Goal: Task Accomplishment & Management: Use online tool/utility

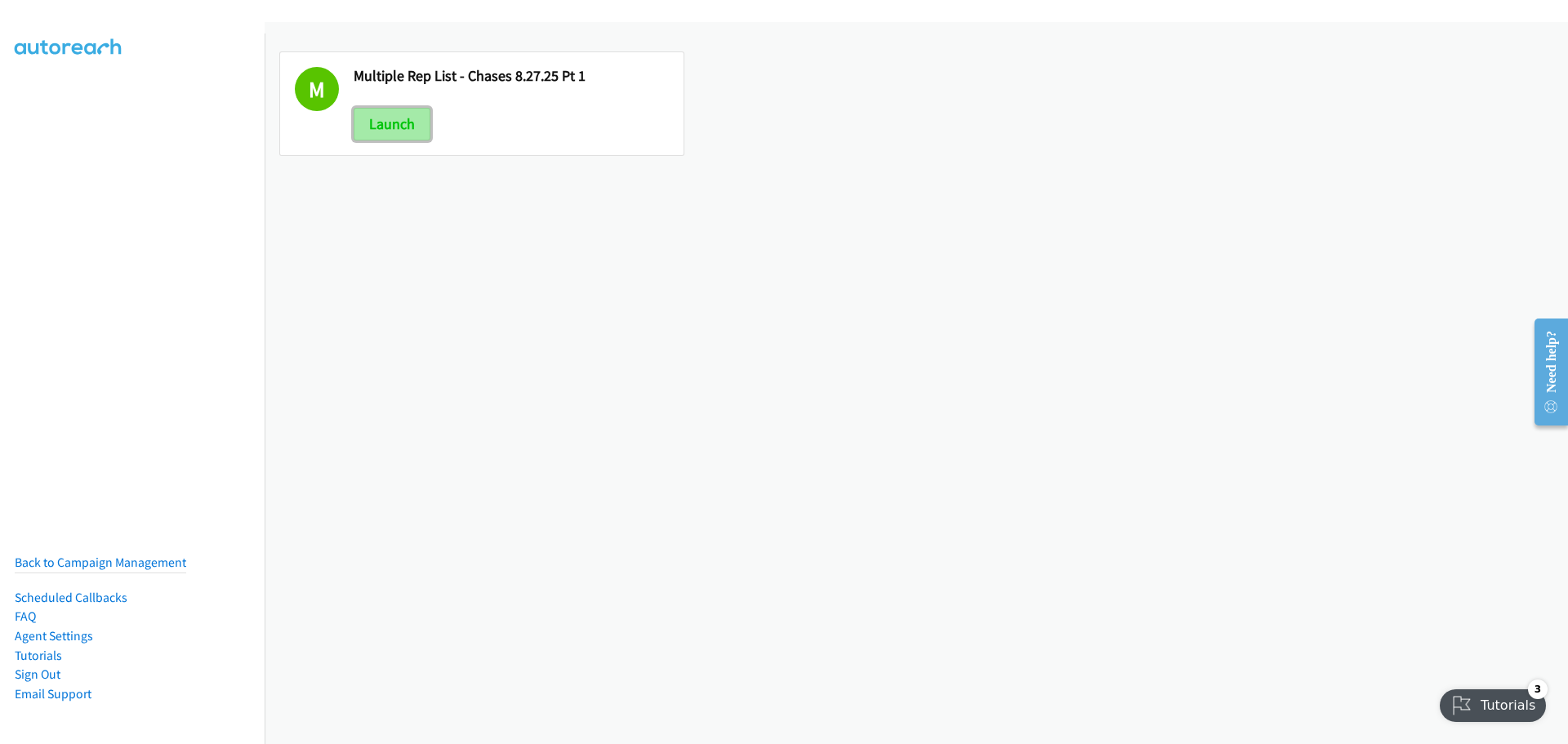
click at [412, 120] on link "Launch" at bounding box center [392, 124] width 77 height 32
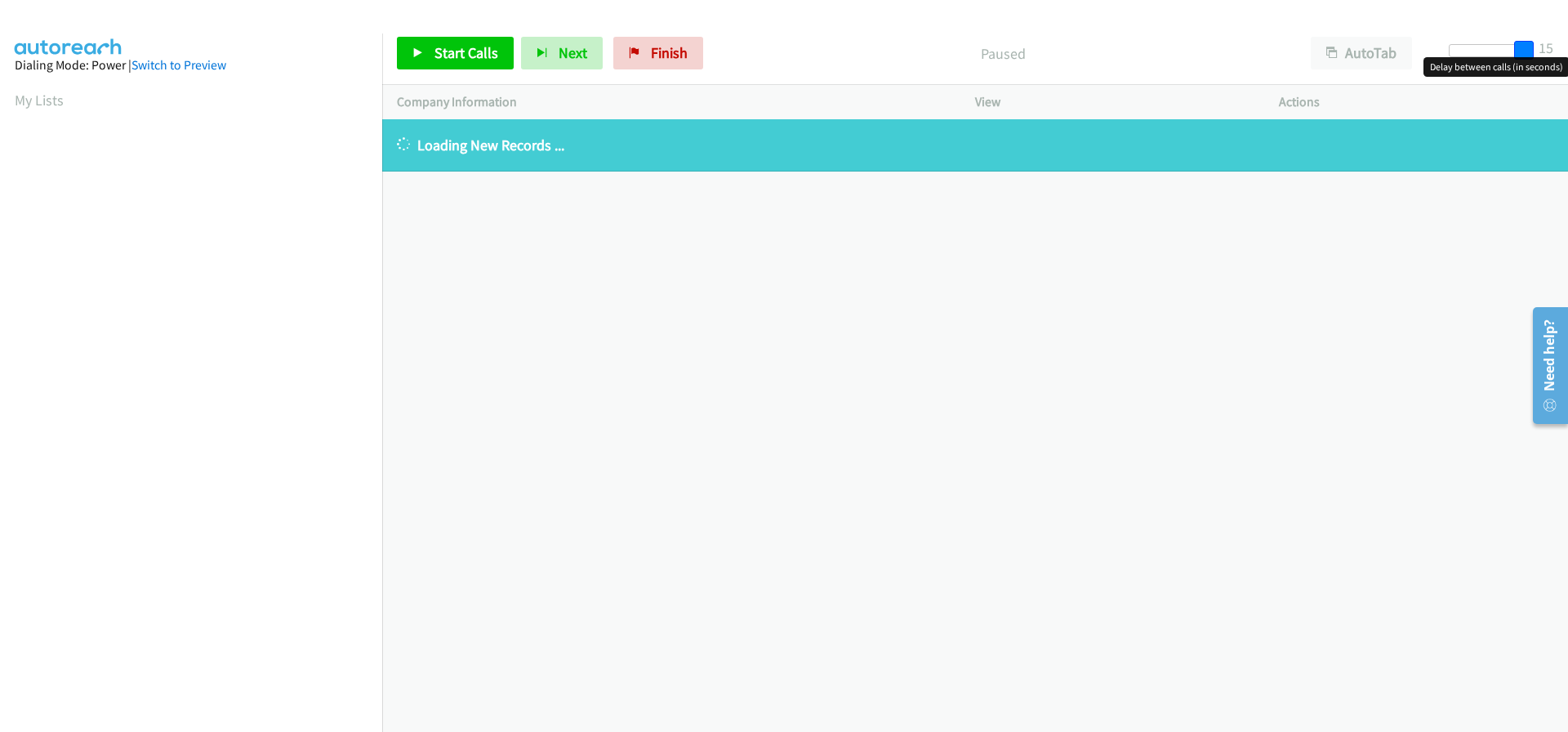
drag, startPoint x: 1457, startPoint y: 48, endPoint x: 1534, endPoint y: 53, distance: 77.2
click at [1534, 53] on div at bounding box center [1486, 57] width 105 height 25
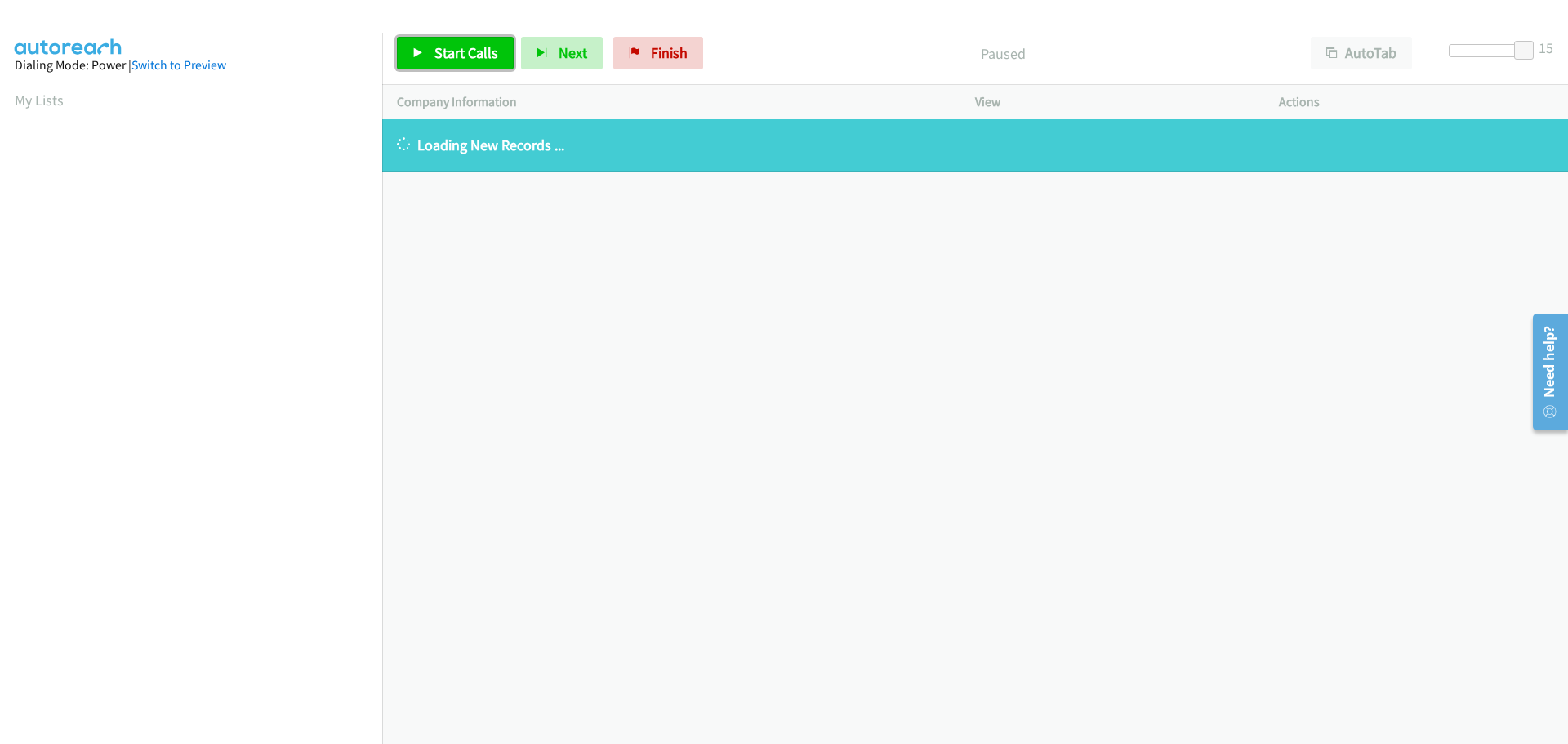
click at [415, 57] on icon at bounding box center [418, 54] width 12 height 12
click at [638, 59] on span "Finish" at bounding box center [643, 52] width 37 height 19
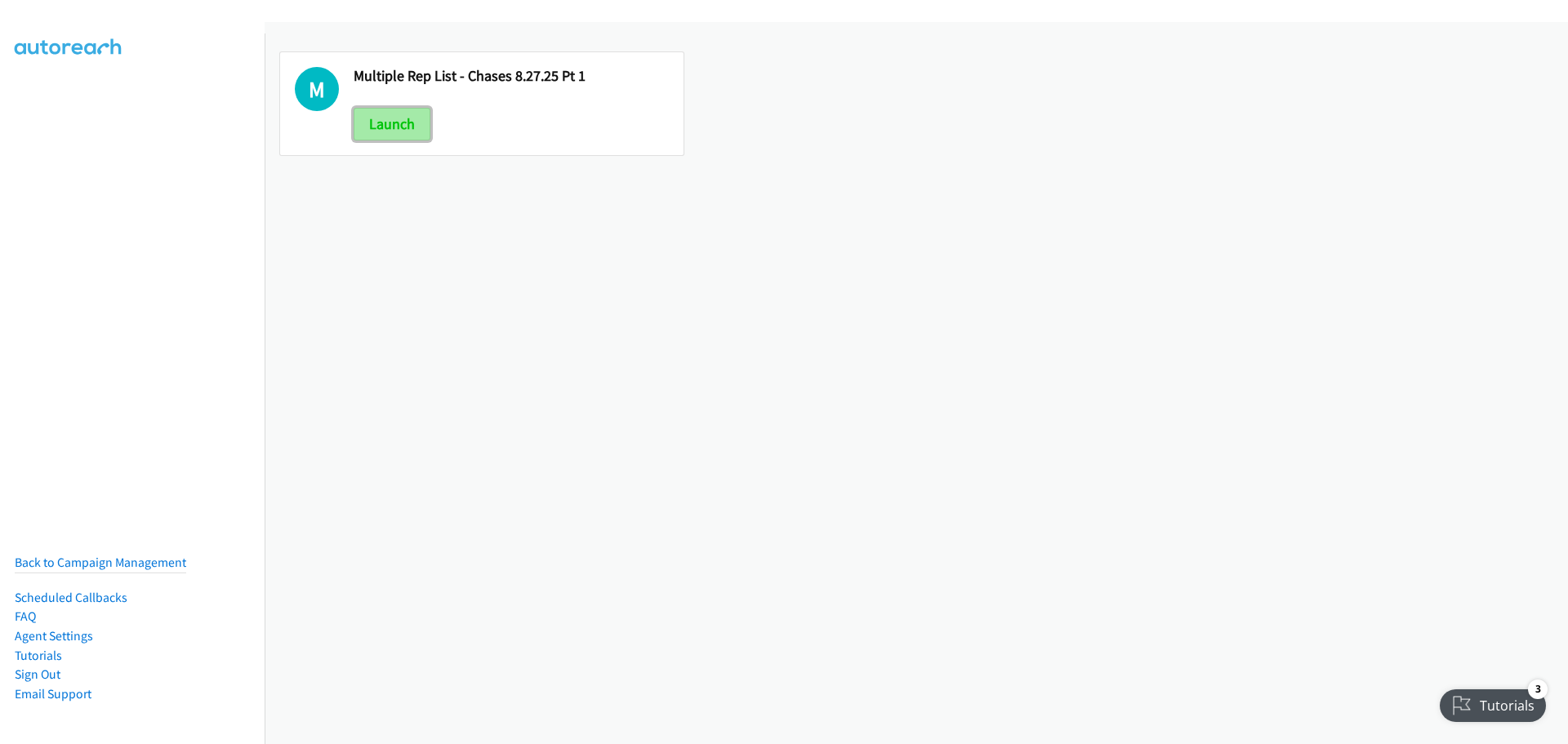
click at [414, 138] on link "Launch" at bounding box center [392, 124] width 77 height 32
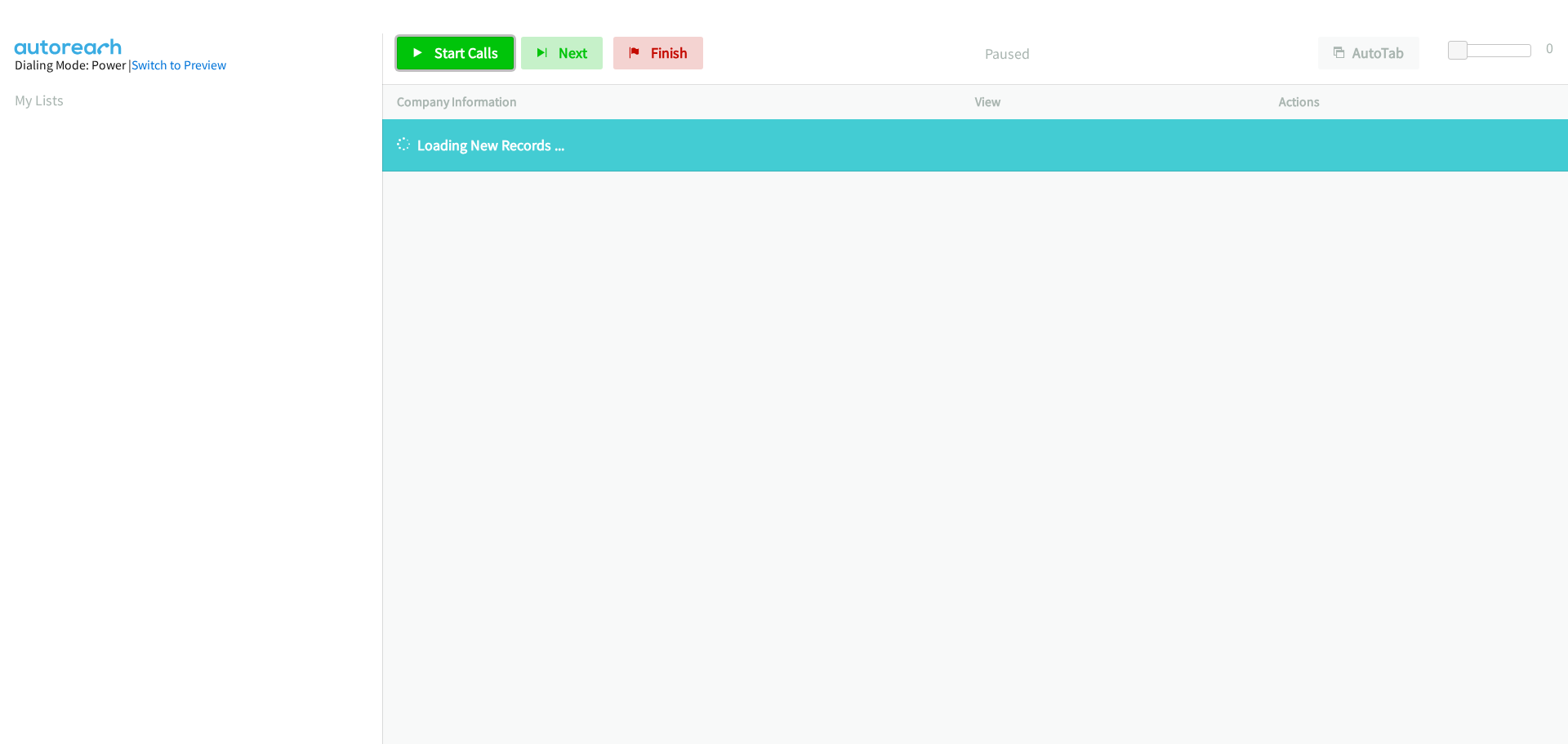
click at [445, 67] on link "Start Calls" at bounding box center [455, 52] width 117 height 32
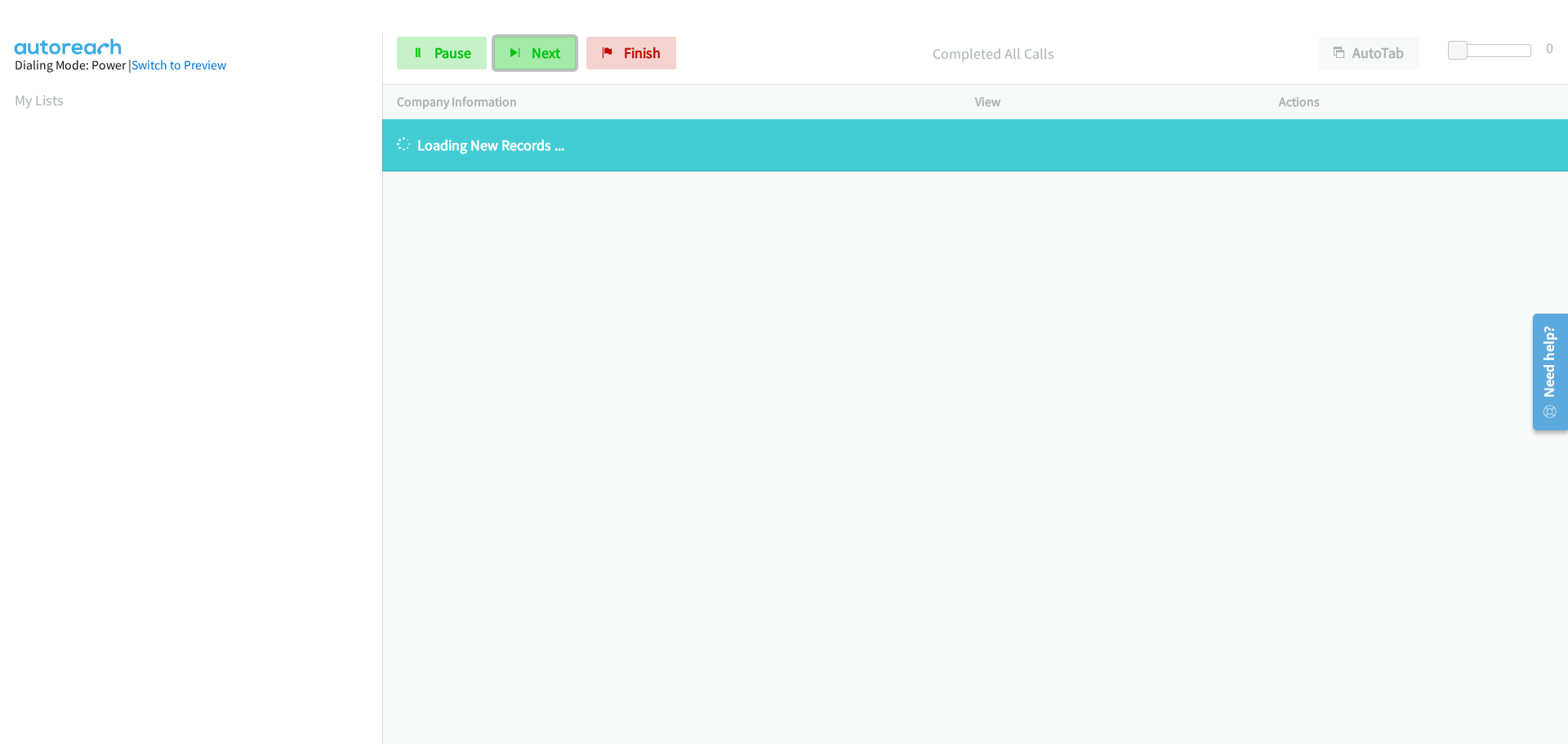
click at [532, 56] on span "Next" at bounding box center [546, 52] width 28 height 19
click at [638, 44] on span "Finish" at bounding box center [643, 52] width 37 height 19
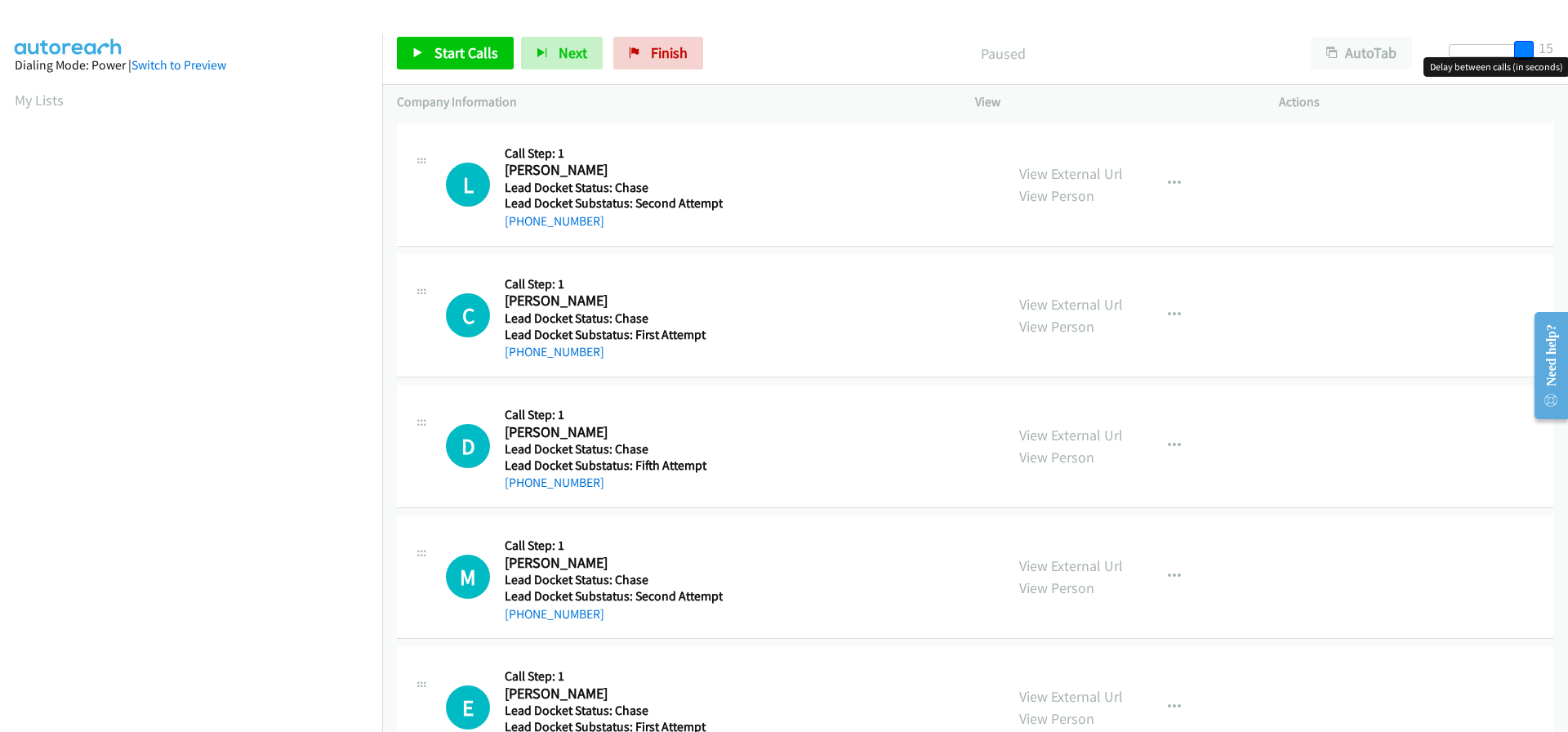
drag, startPoint x: 1449, startPoint y: 56, endPoint x: 1567, endPoint y: 55, distance: 118.0
click at [1567, 55] on div "Start Calls Pause Next Finish Paused AutoTab AutoTab 15" at bounding box center [975, 53] width 1186 height 63
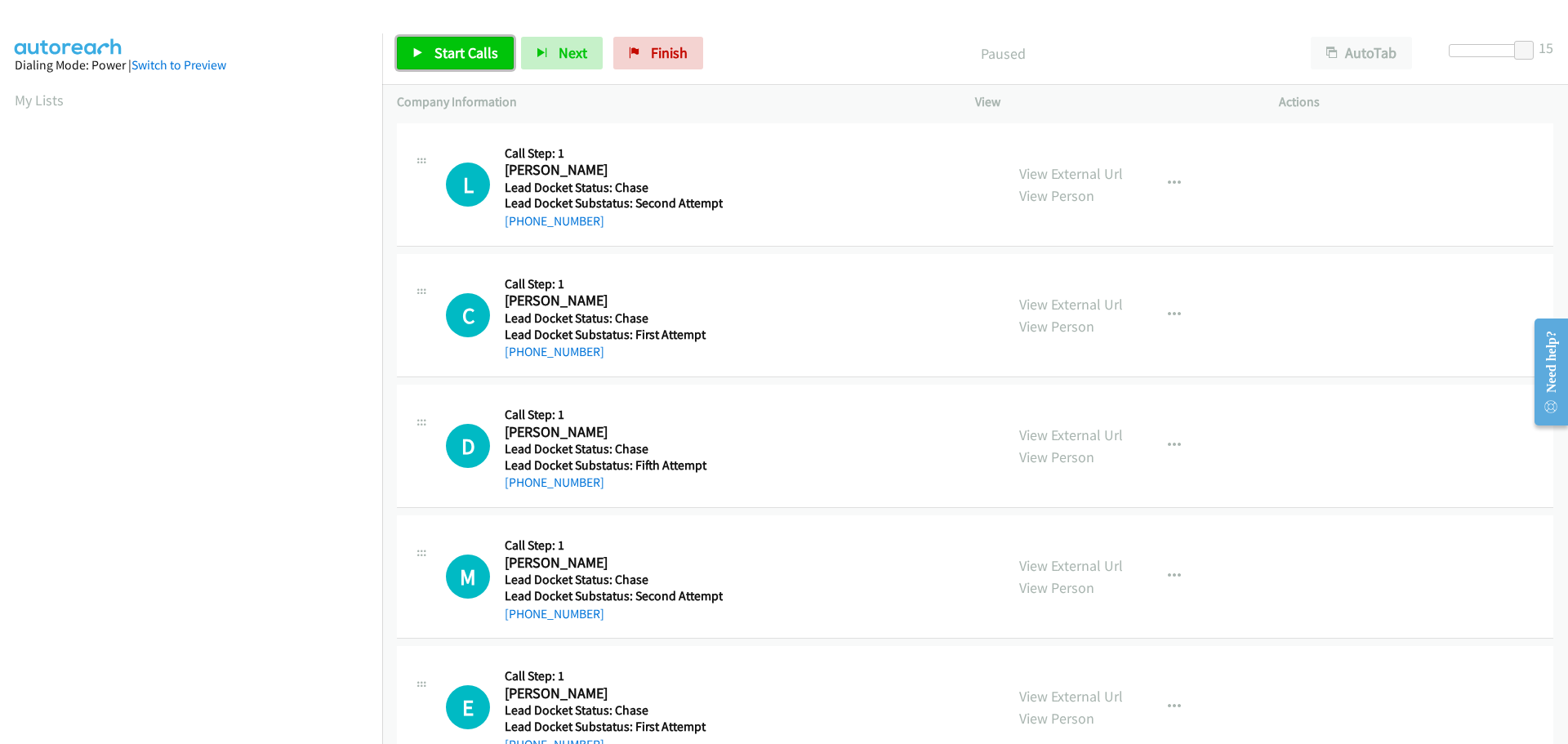
click at [450, 58] on span "Start Calls" at bounding box center [466, 52] width 64 height 19
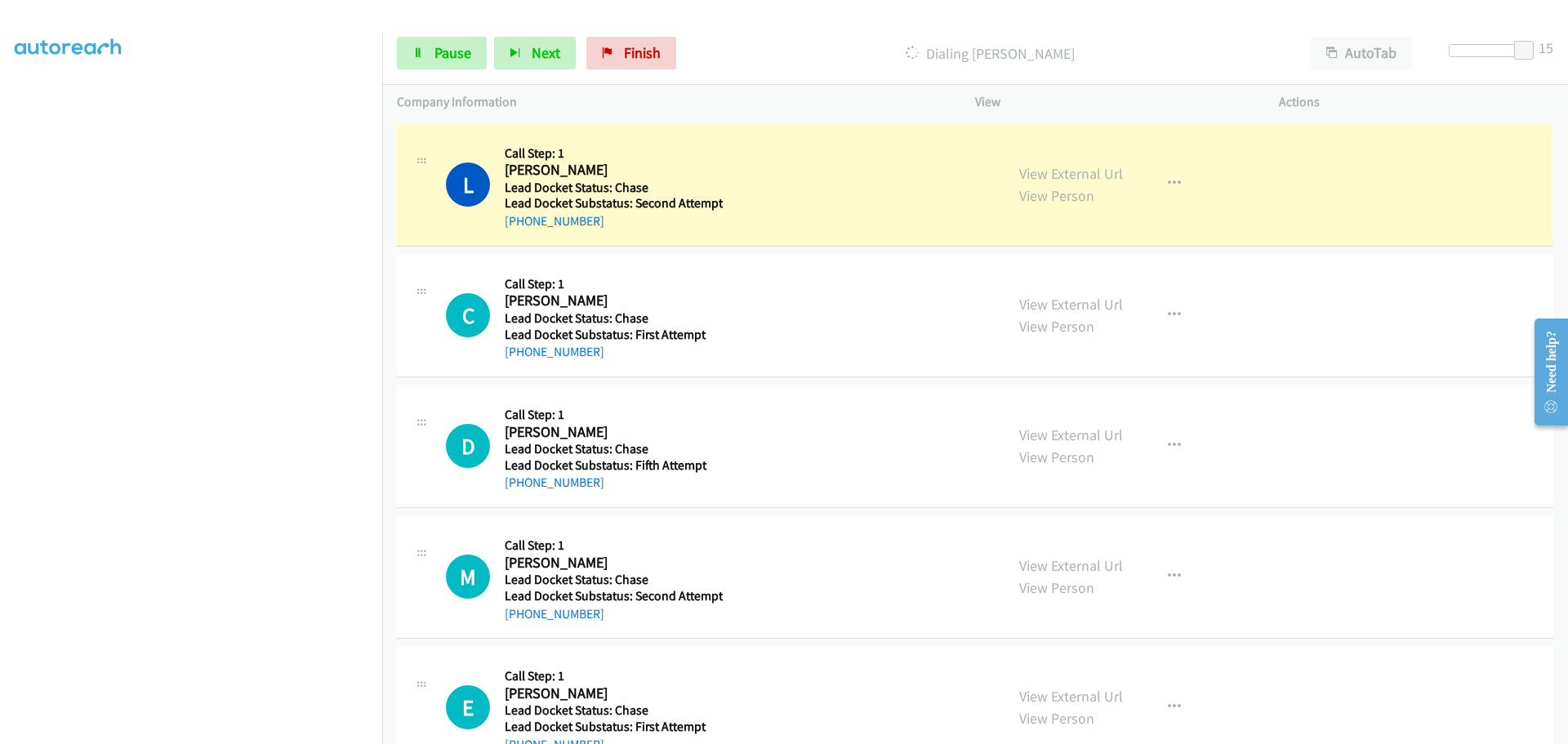
scroll to position [171, 0]
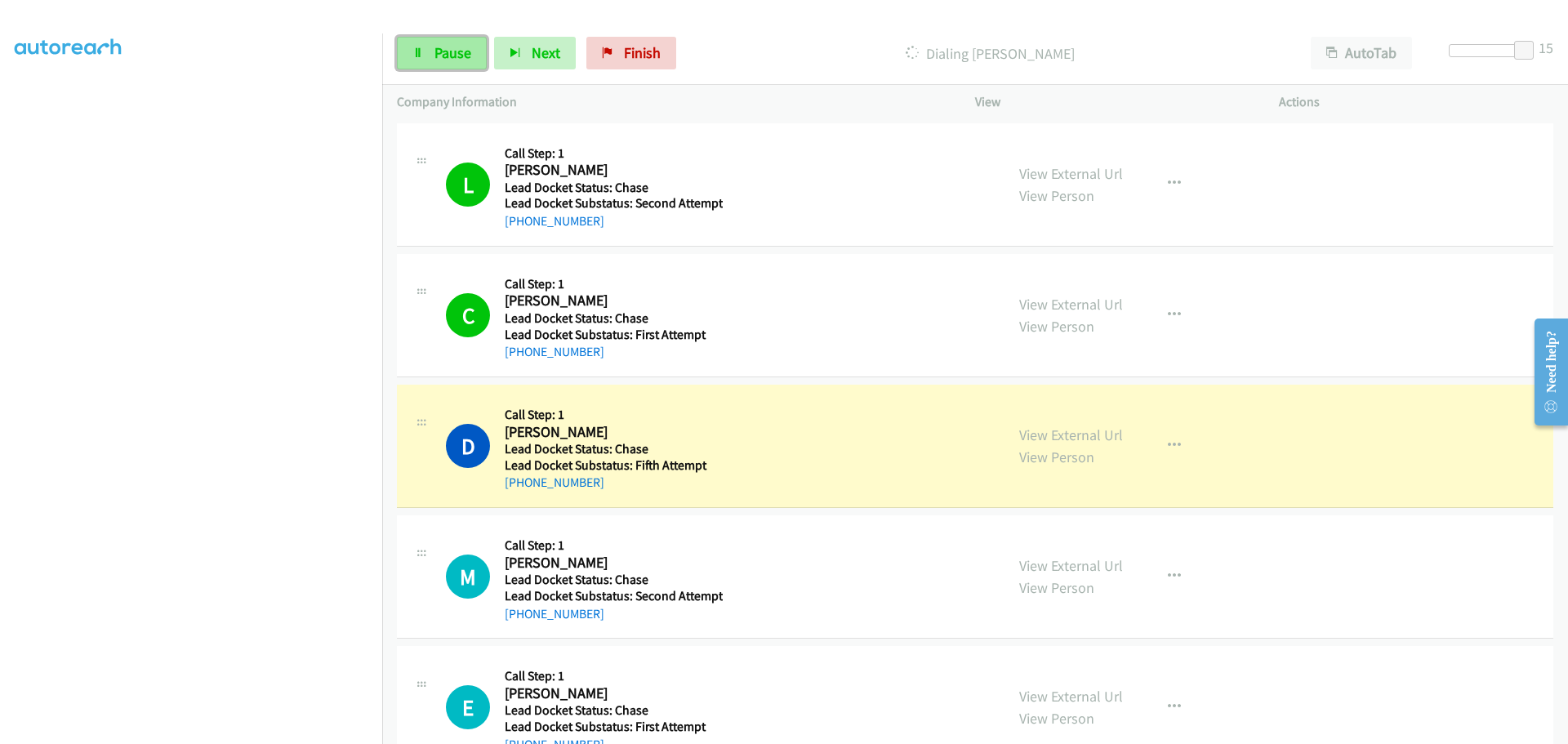
click at [450, 57] on span "Pause" at bounding box center [453, 52] width 37 height 19
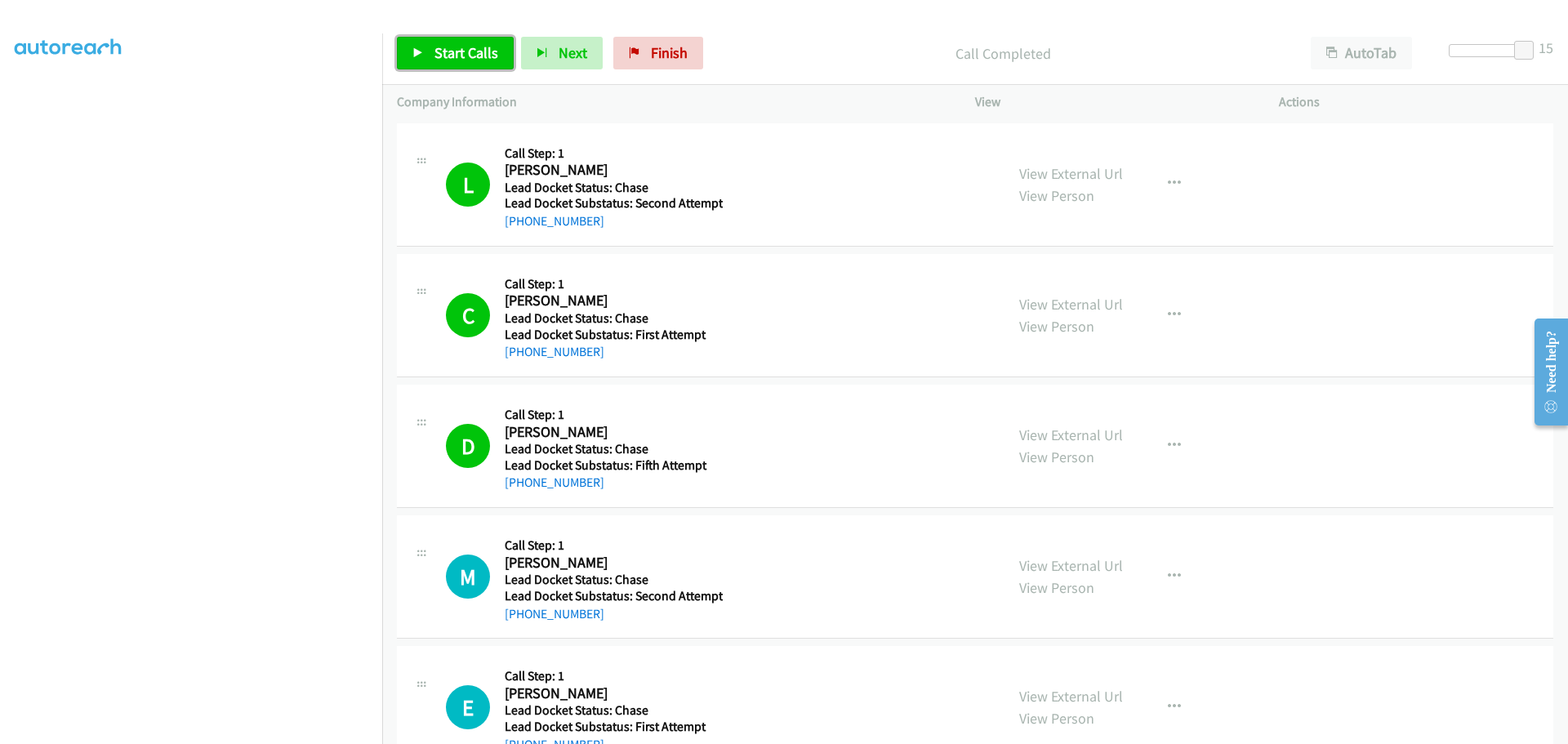
click at [419, 62] on link "Start Calls" at bounding box center [455, 52] width 117 height 32
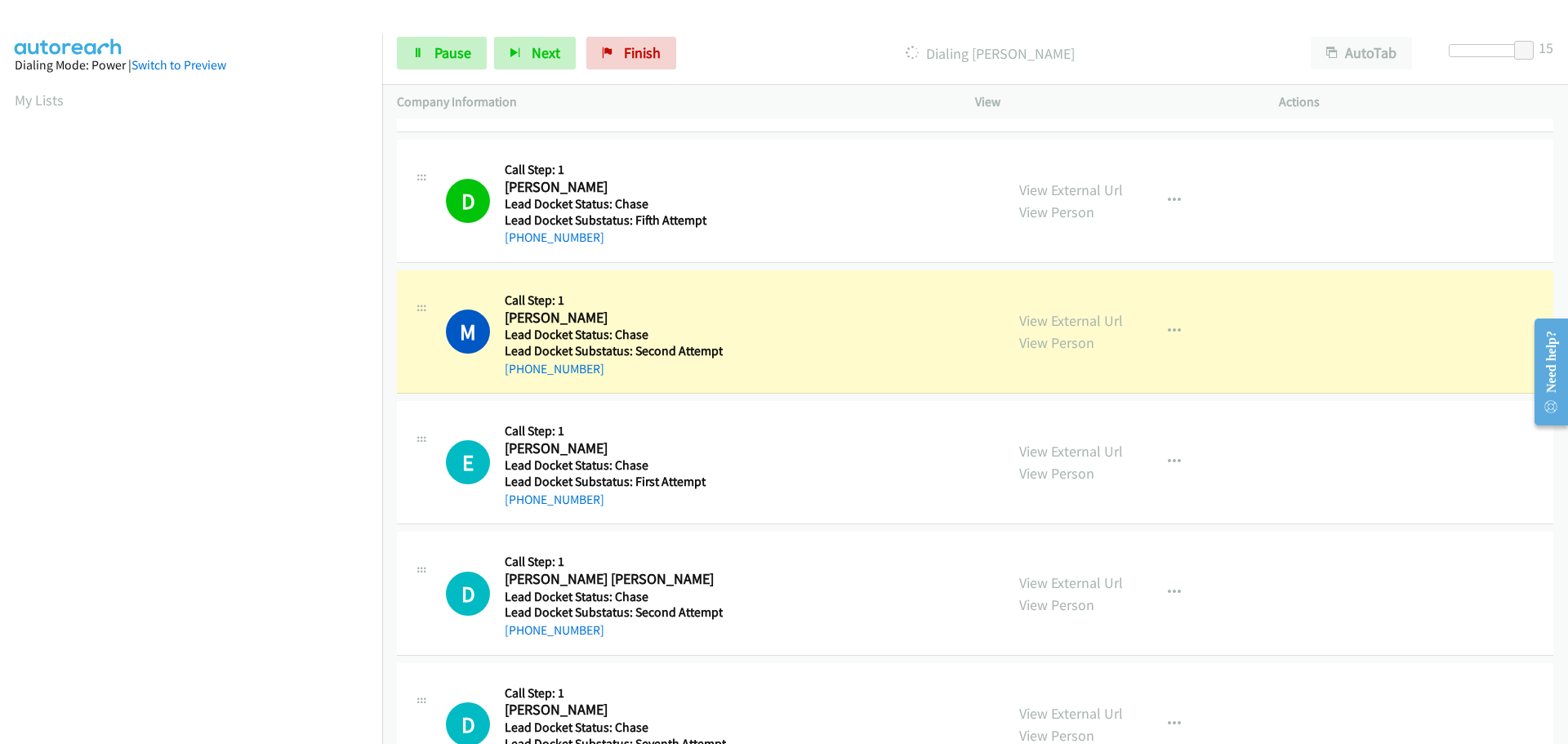
scroll to position [172, 0]
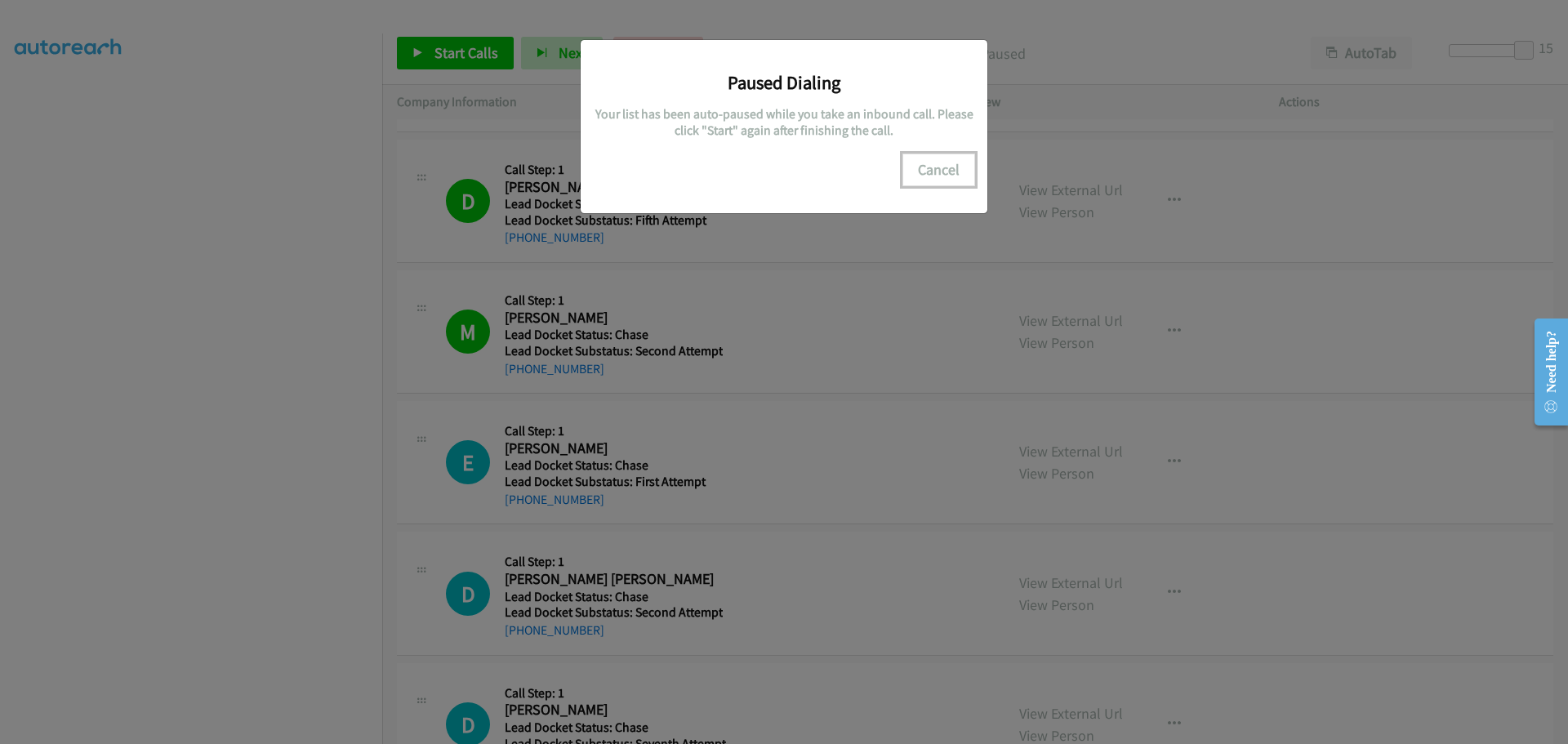
click at [932, 174] on button "Cancel" at bounding box center [938, 169] width 72 height 32
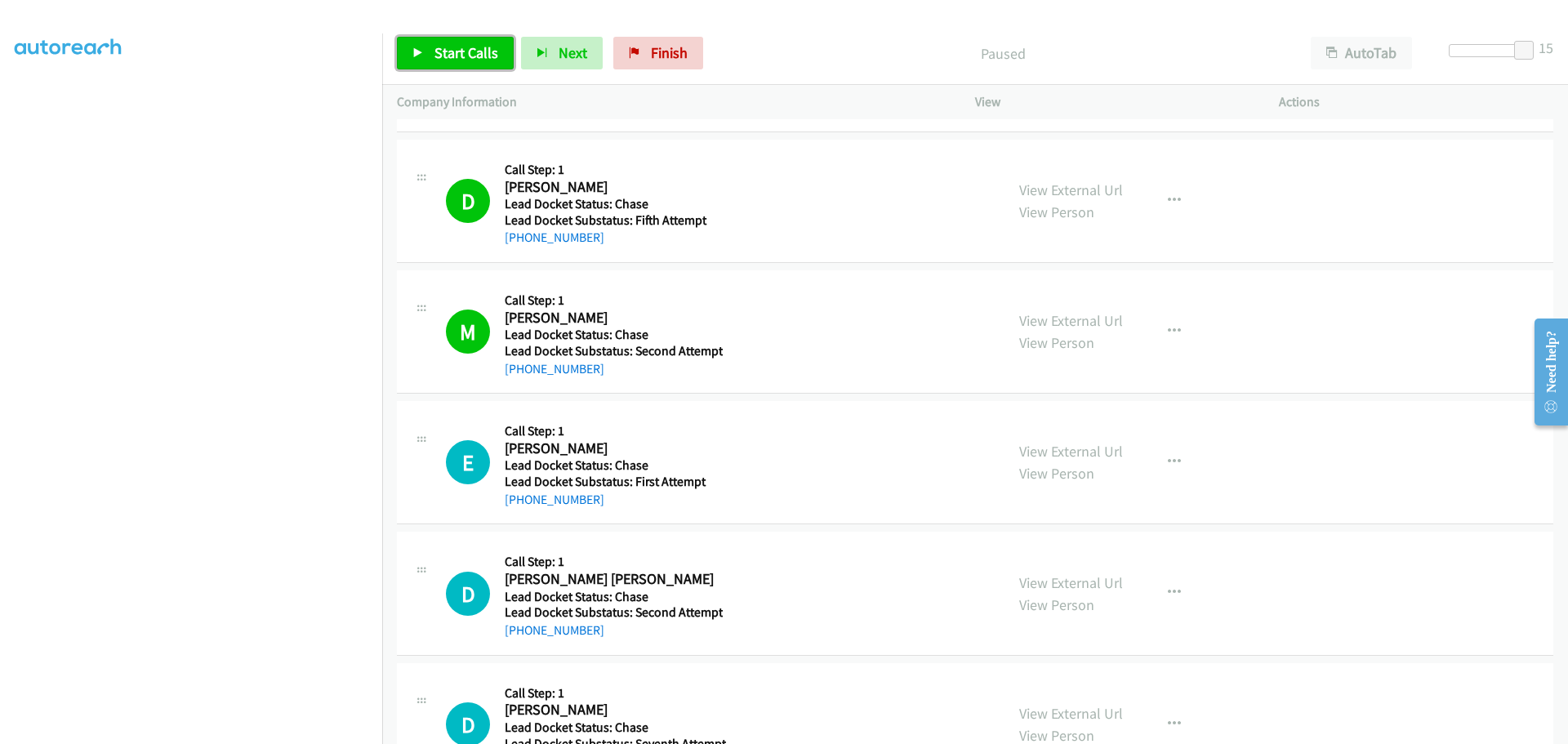
click at [425, 48] on link "Start Calls" at bounding box center [455, 52] width 117 height 32
click at [547, 61] on span "Next" at bounding box center [546, 52] width 28 height 19
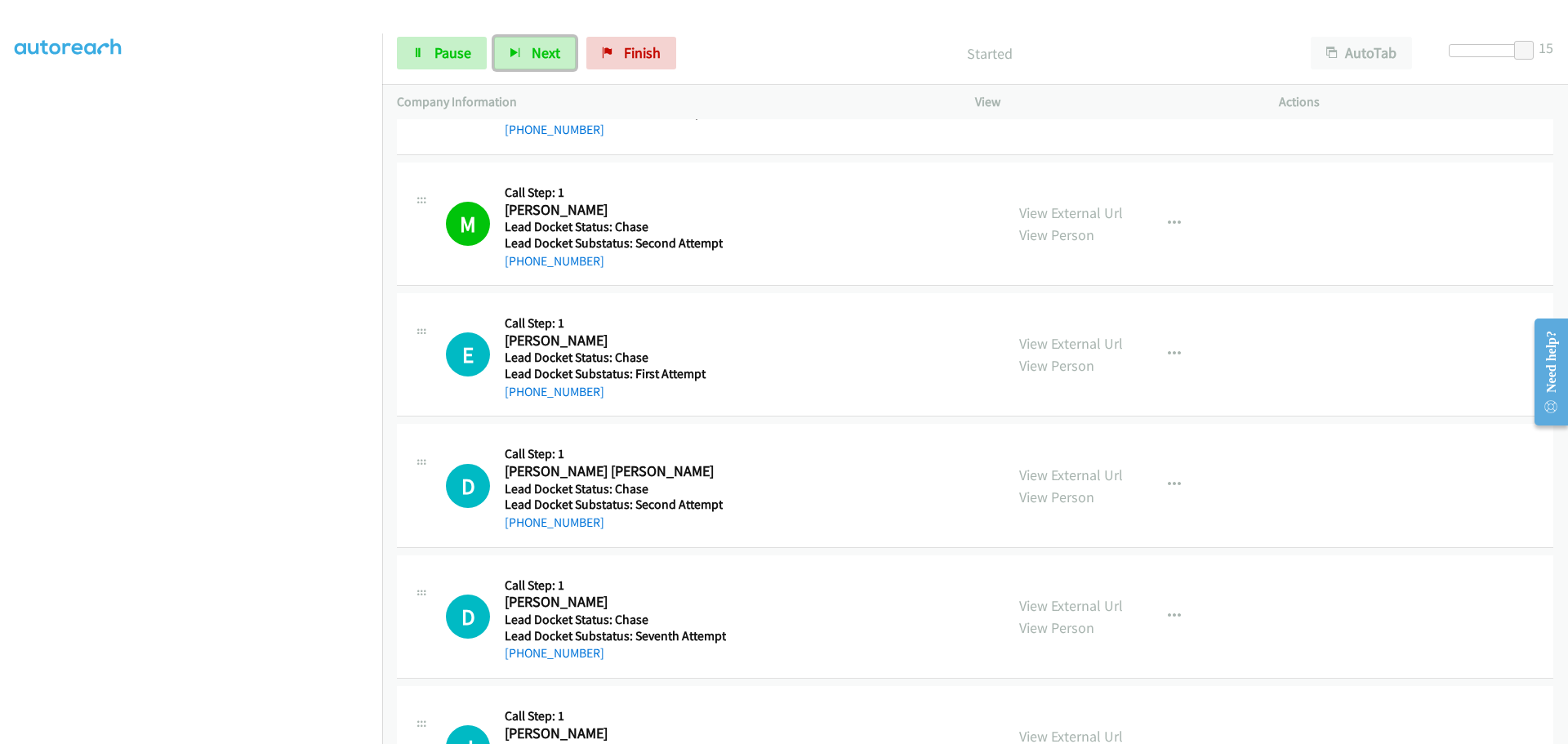
scroll to position [409, 0]
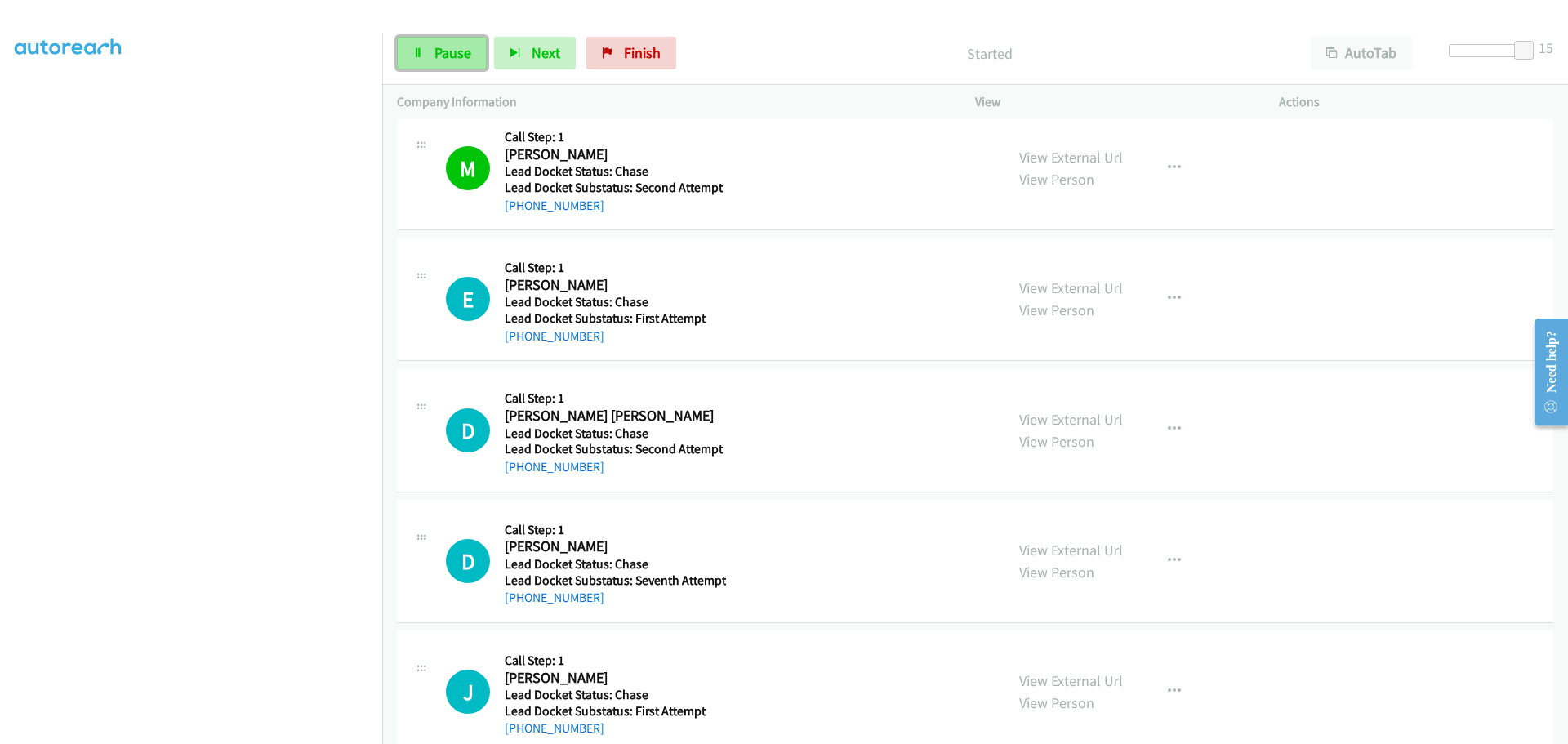
click at [447, 52] on span "Pause" at bounding box center [453, 52] width 37 height 19
click at [661, 52] on span "Finish" at bounding box center [669, 52] width 37 height 19
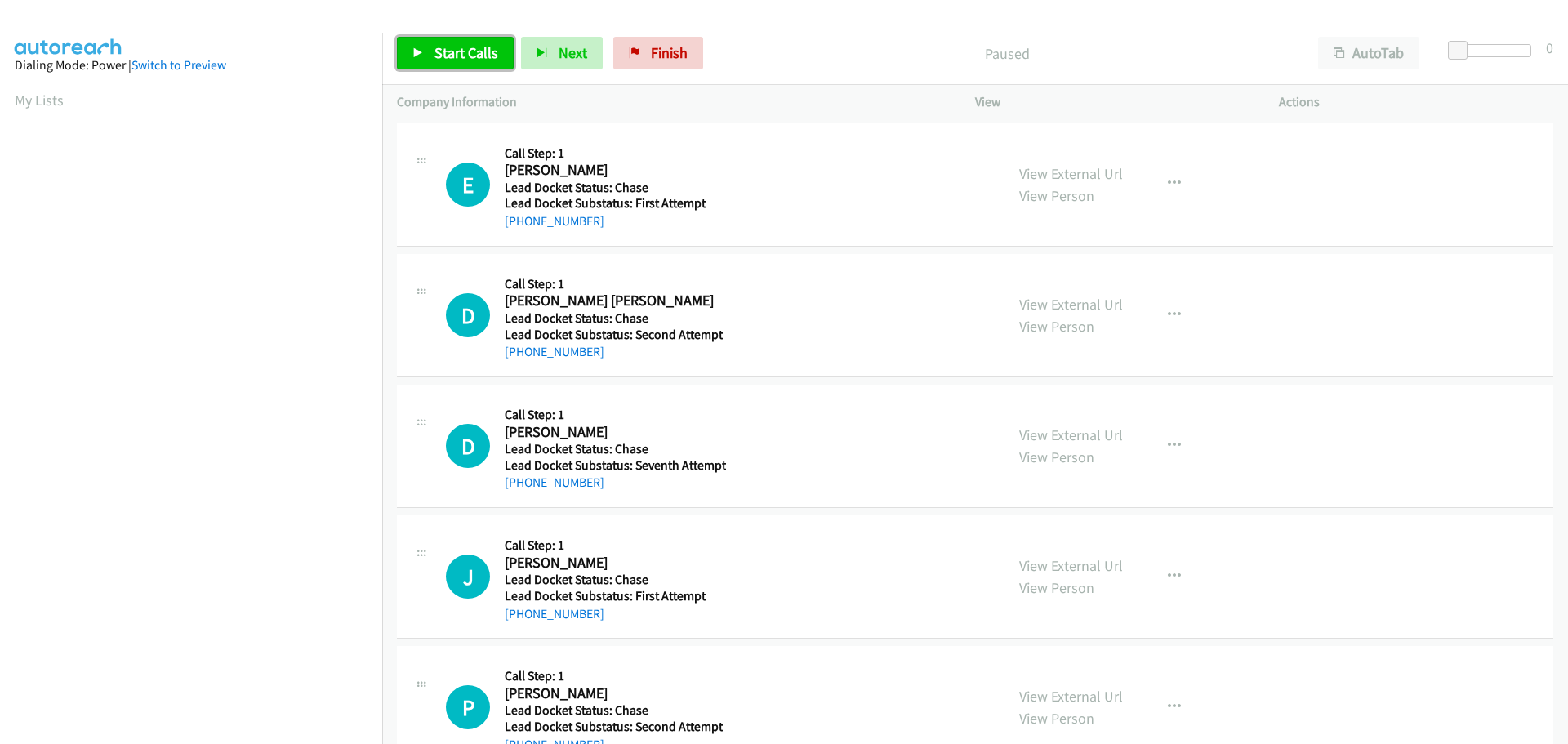
click at [423, 48] on icon at bounding box center [418, 54] width 12 height 12
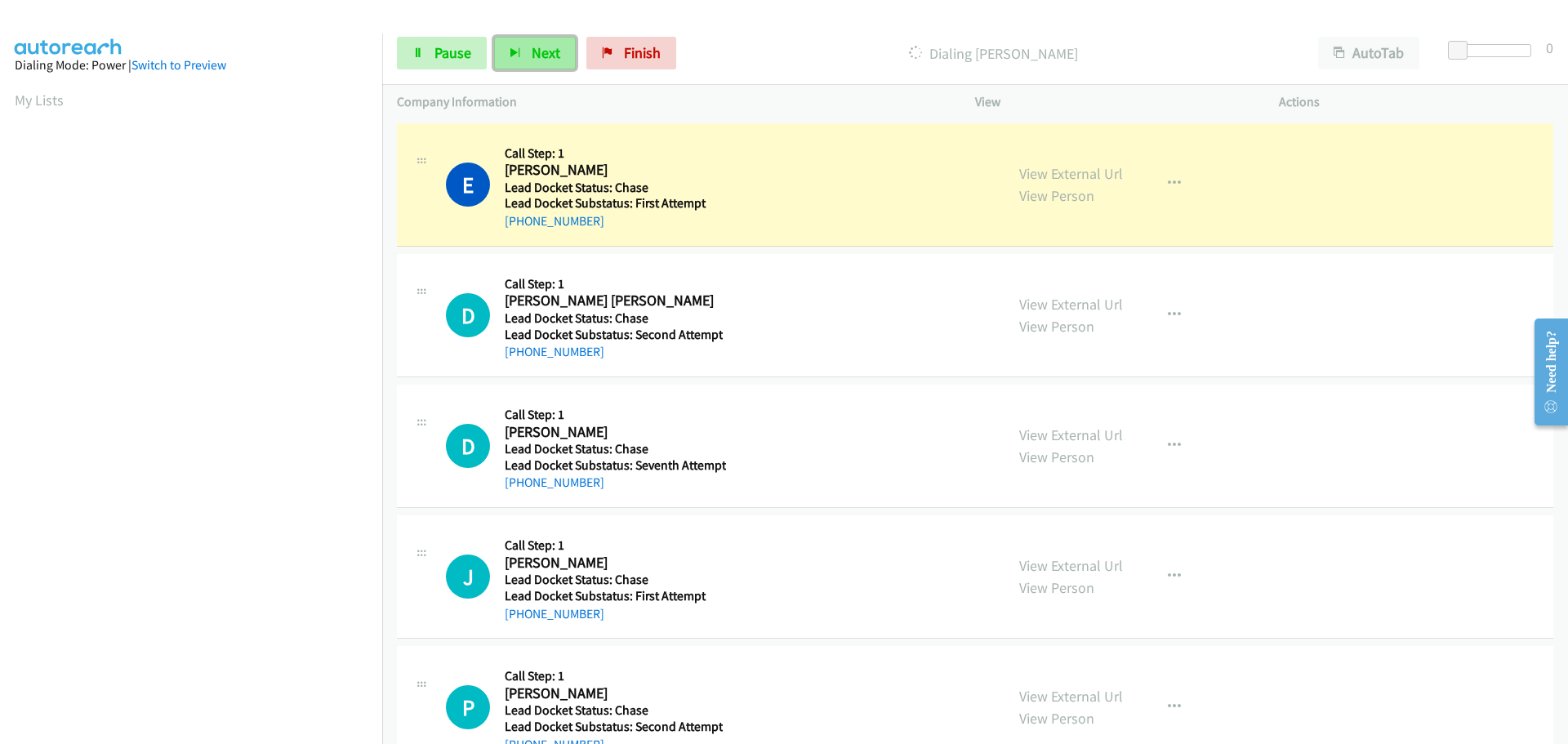
click at [516, 63] on button "Next" at bounding box center [535, 52] width 82 height 32
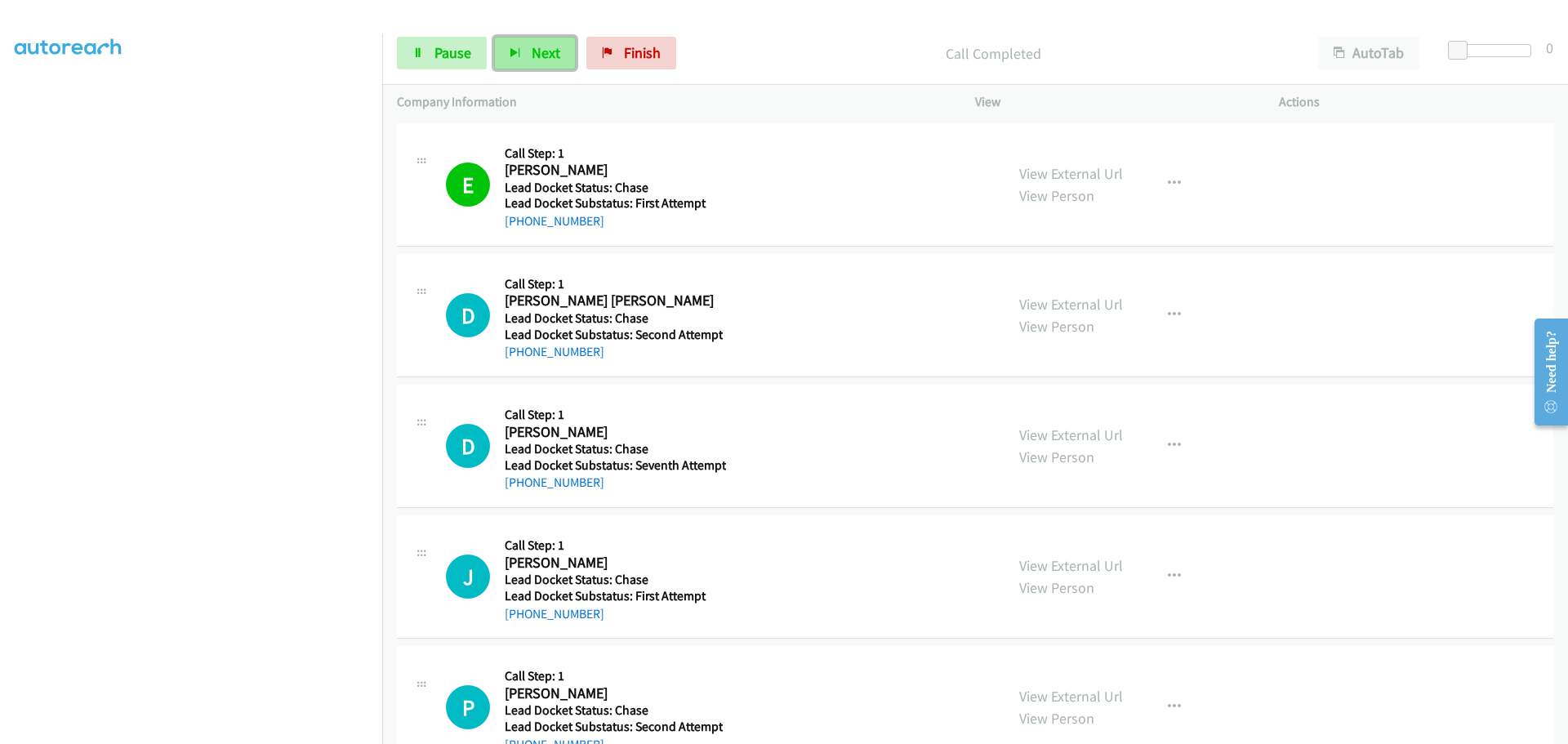
click at [528, 62] on button "Next" at bounding box center [535, 52] width 82 height 32
click at [418, 65] on link "Pause" at bounding box center [442, 52] width 90 height 32
click at [550, 54] on button "Next" at bounding box center [562, 52] width 82 height 32
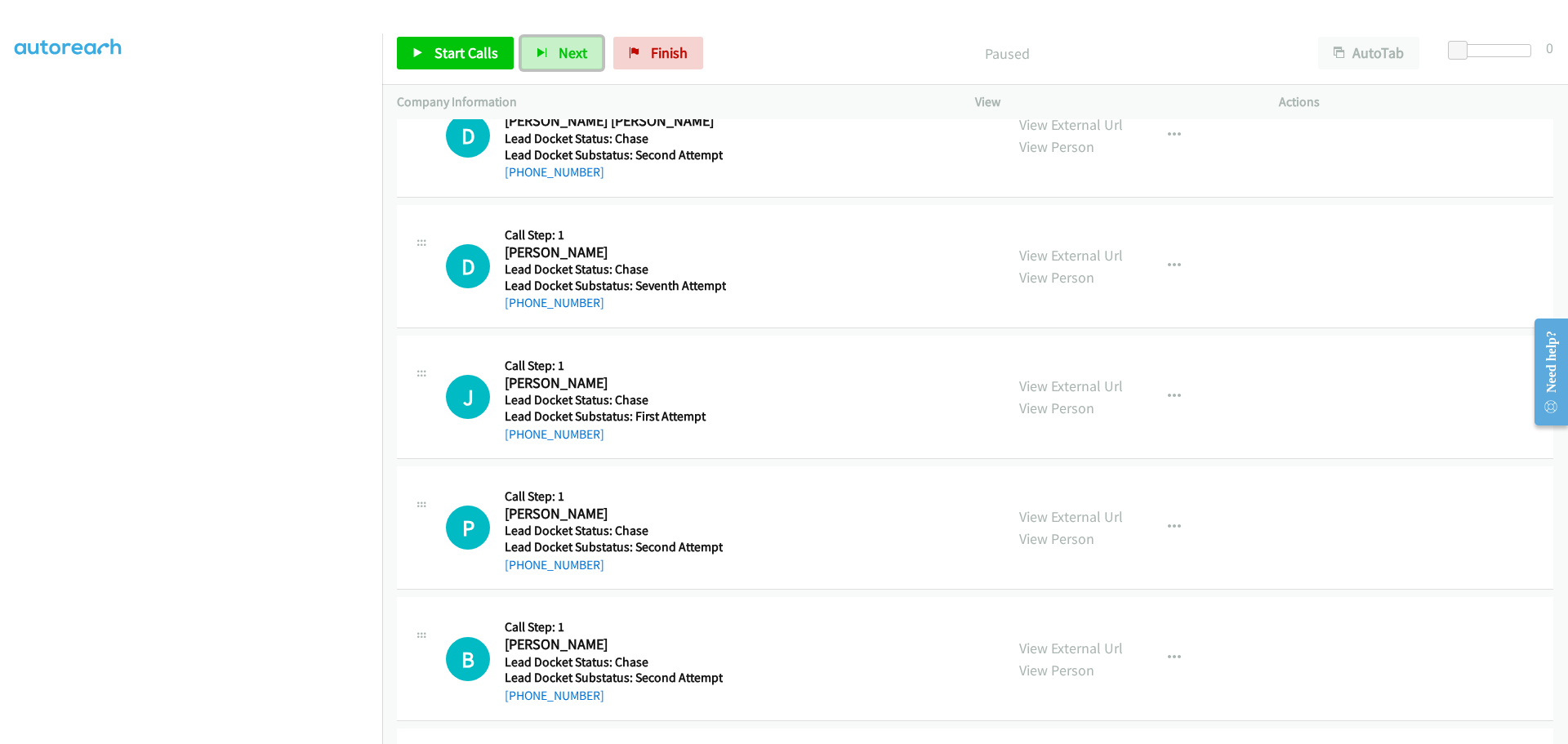
scroll to position [0, 0]
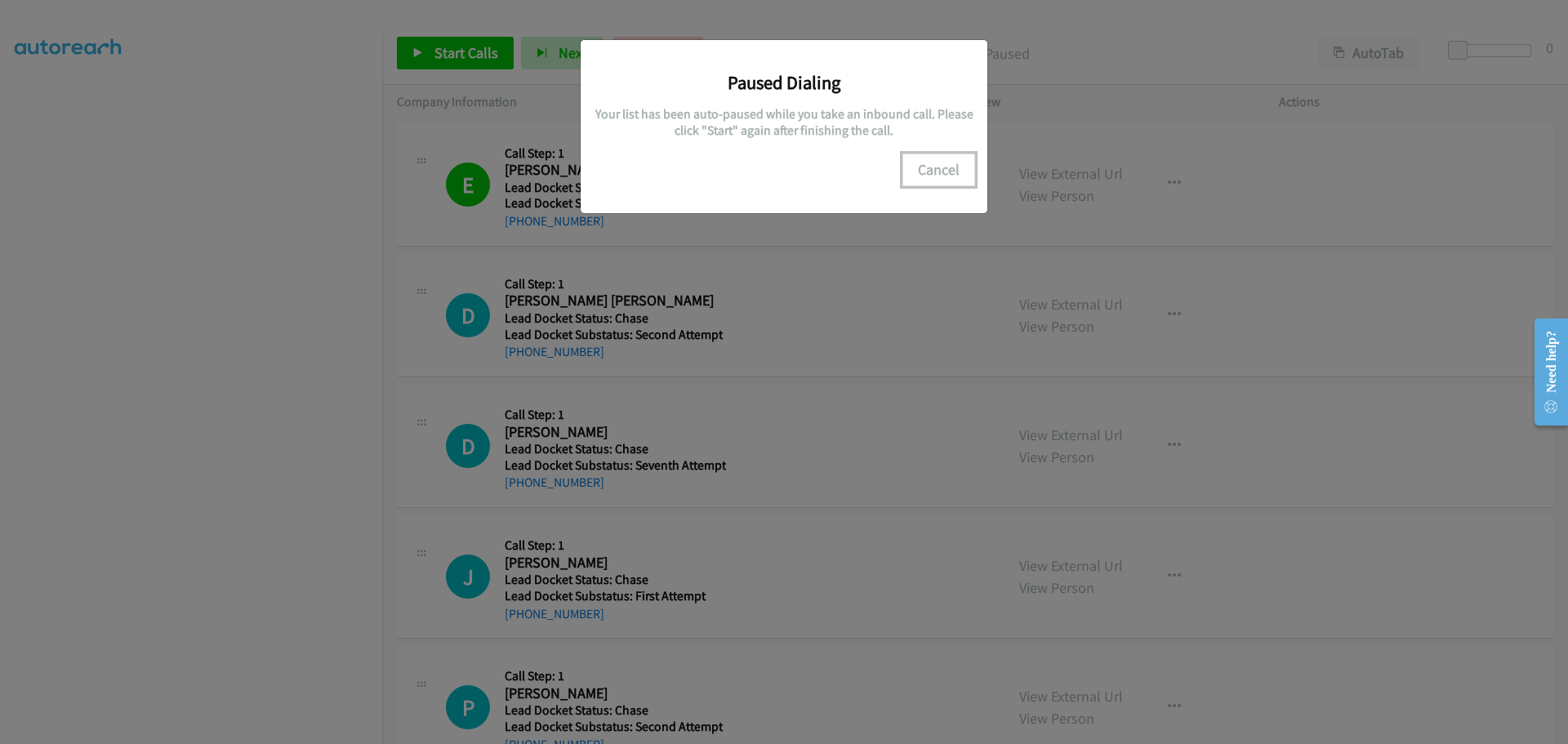
click at [940, 171] on button "Cancel" at bounding box center [938, 169] width 72 height 32
